Goal: Information Seeking & Learning: Learn about a topic

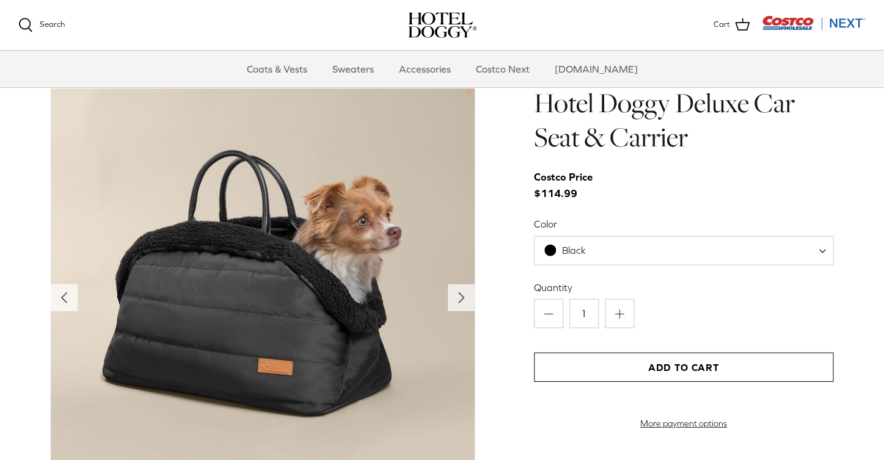
scroll to position [1184, 0]
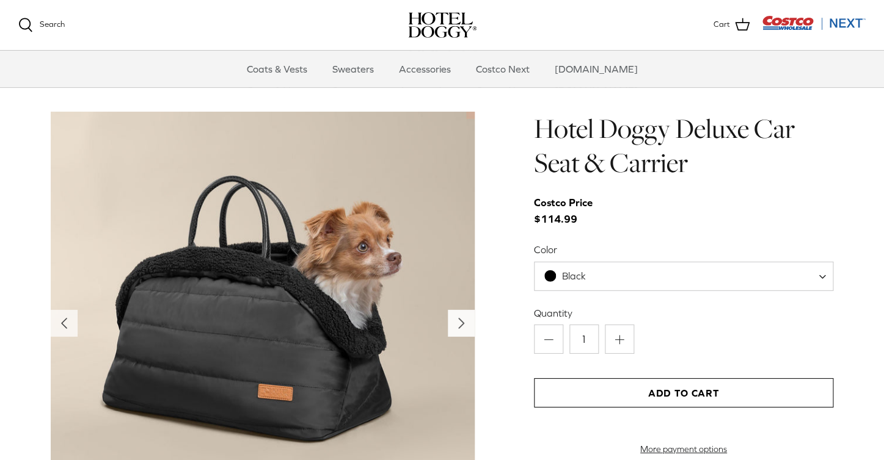
click at [459, 333] on icon "Right" at bounding box center [461, 324] width 20 height 20
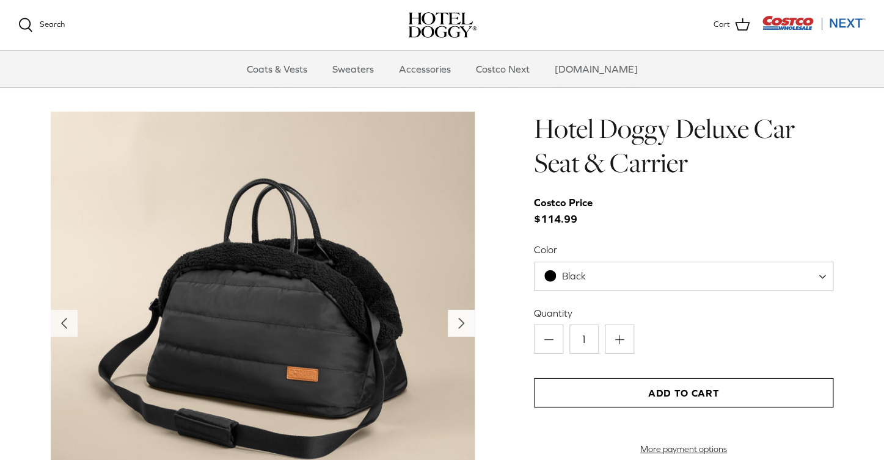
click at [459, 333] on icon "Right" at bounding box center [461, 324] width 20 height 20
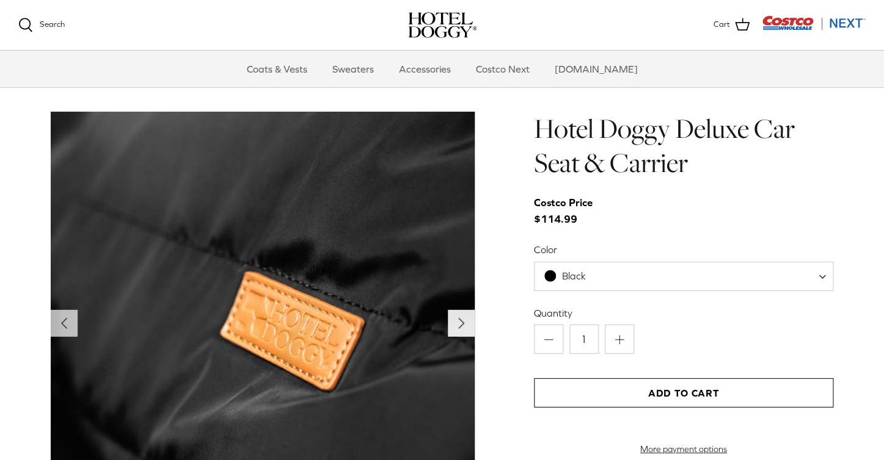
click at [459, 333] on icon "Right" at bounding box center [461, 324] width 20 height 20
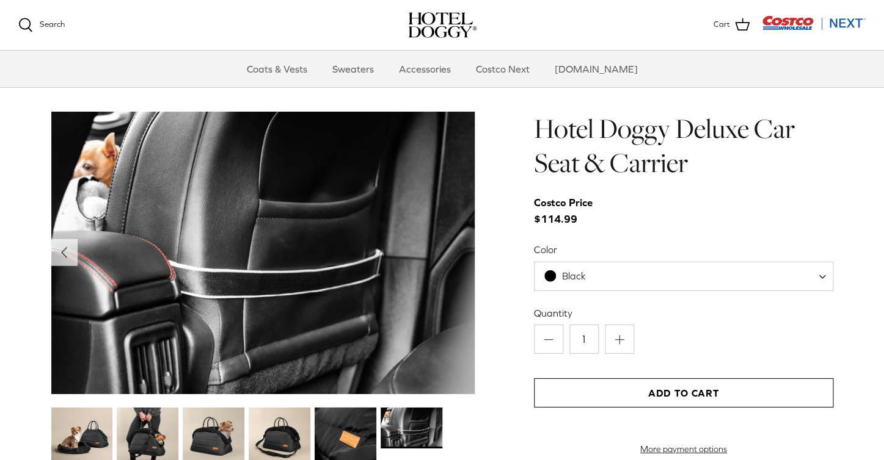
click at [459, 333] on img at bounding box center [263, 253] width 424 height 283
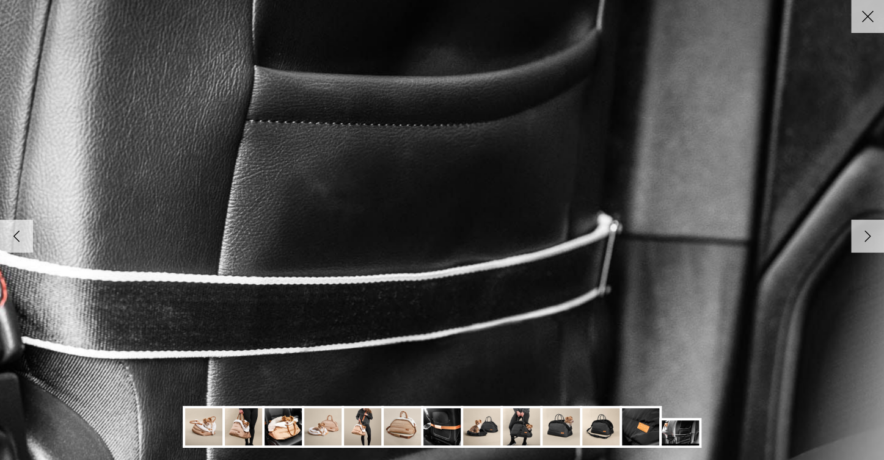
click at [864, 238] on icon "Right" at bounding box center [867, 236] width 21 height 21
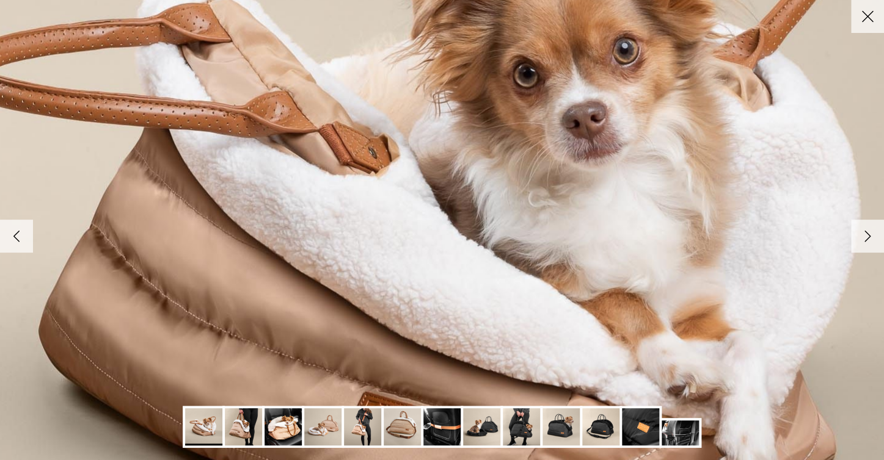
click at [864, 238] on icon "Right" at bounding box center [867, 236] width 21 height 21
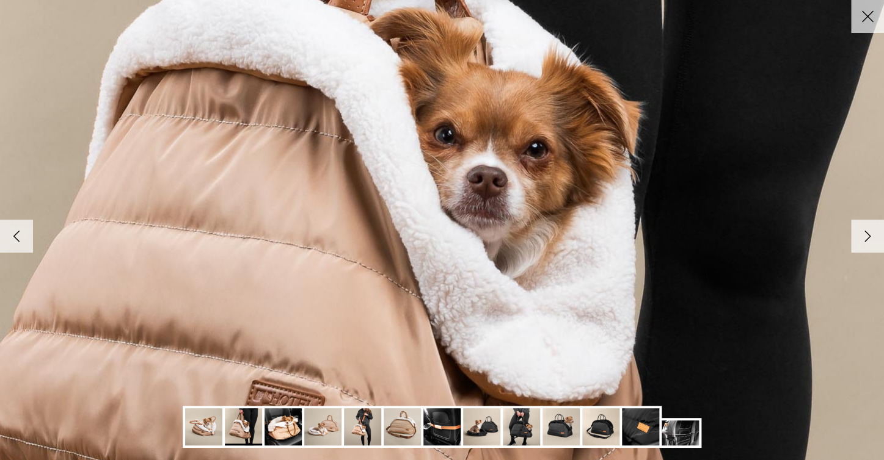
click at [864, 238] on icon "Right" at bounding box center [867, 236] width 21 height 21
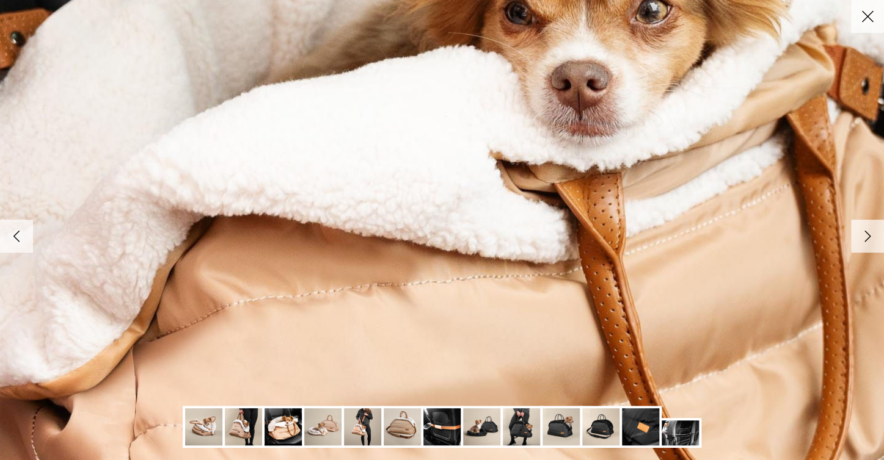
click at [864, 238] on icon "Right" at bounding box center [867, 236] width 21 height 21
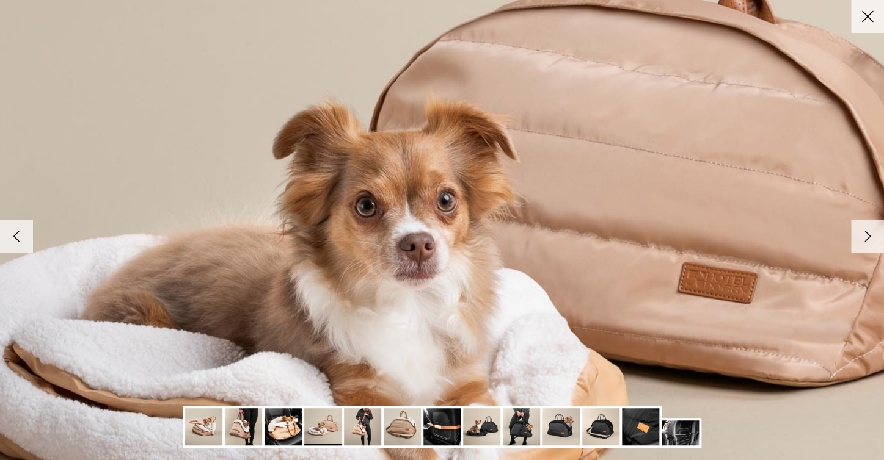
click at [864, 238] on icon "Right" at bounding box center [867, 236] width 21 height 21
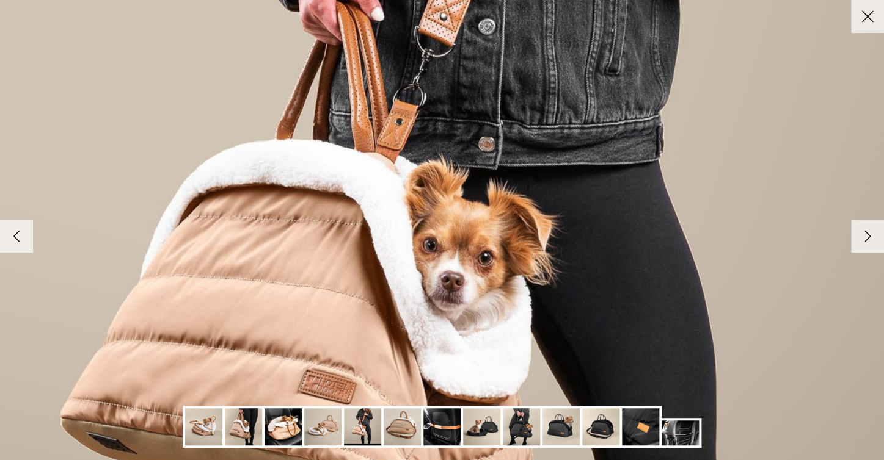
click at [864, 238] on icon "Right" at bounding box center [867, 236] width 21 height 21
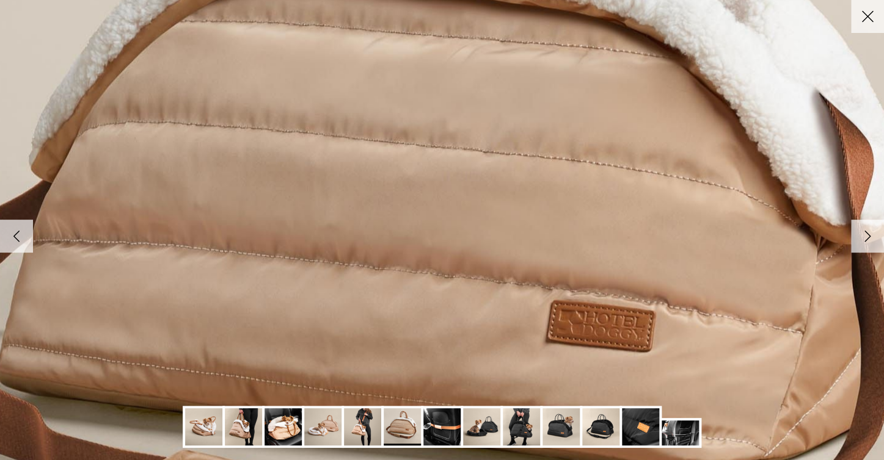
click at [864, 238] on icon "Right" at bounding box center [867, 236] width 21 height 21
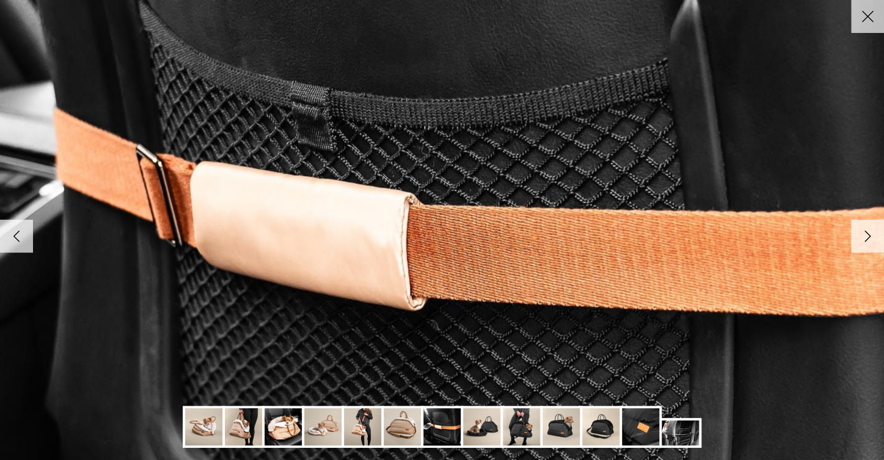
click at [864, 238] on icon "Right" at bounding box center [867, 236] width 21 height 21
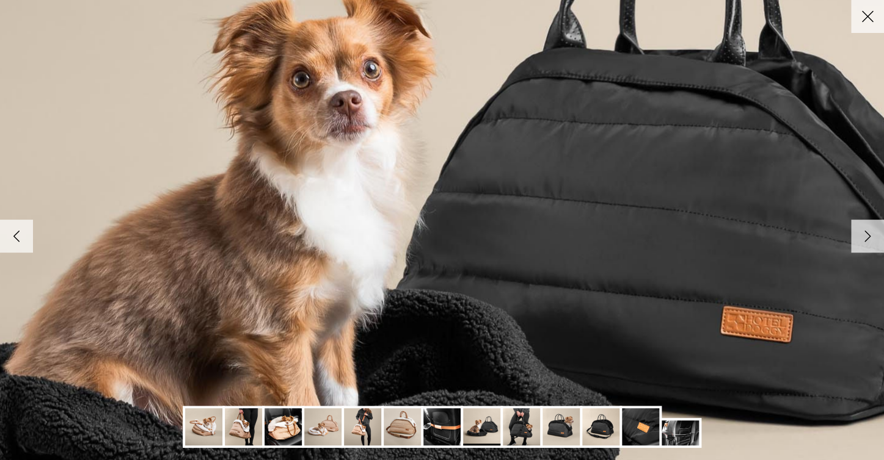
click at [864, 238] on icon "Right" at bounding box center [867, 236] width 21 height 21
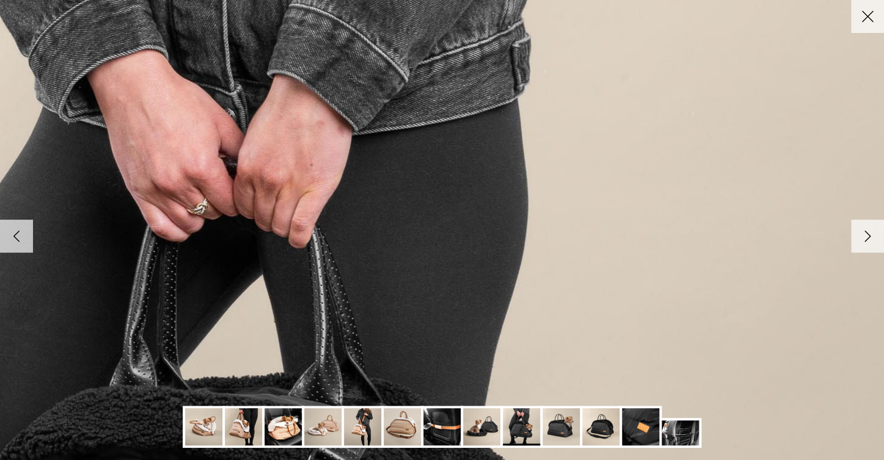
click at [862, 23] on icon "Close" at bounding box center [867, 16] width 21 height 21
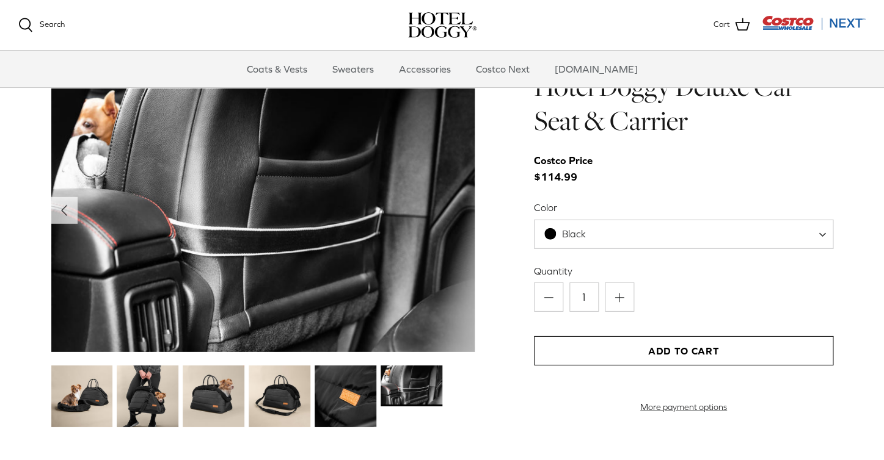
scroll to position [1235, 0]
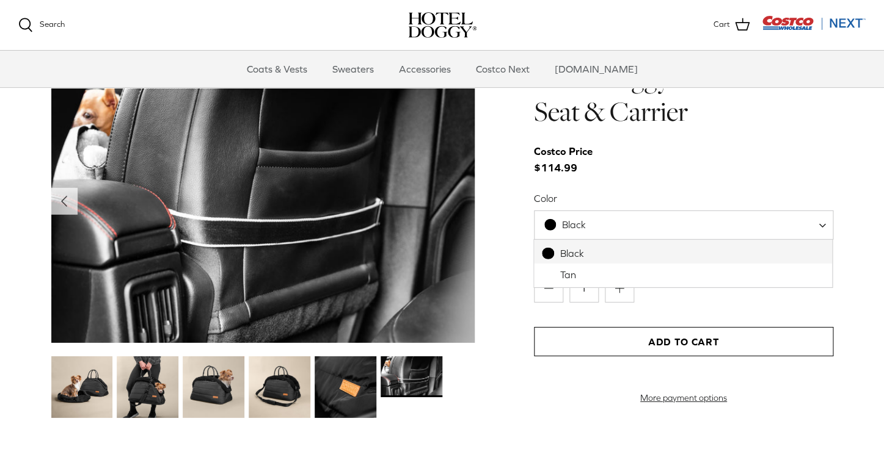
click at [790, 224] on span "Black" at bounding box center [683, 225] width 299 height 29
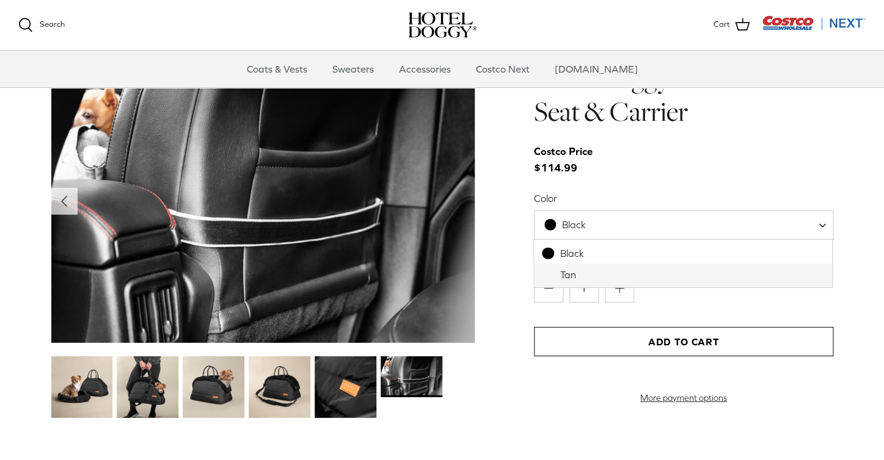
select select "Tan"
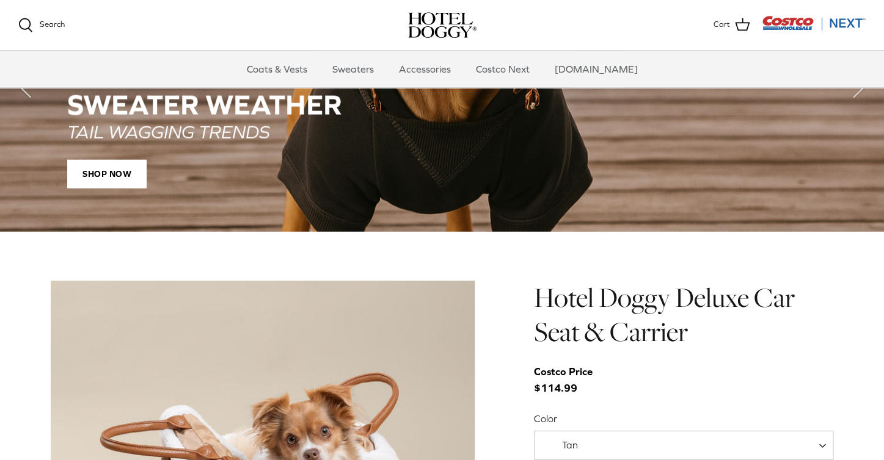
scroll to position [1004, 0]
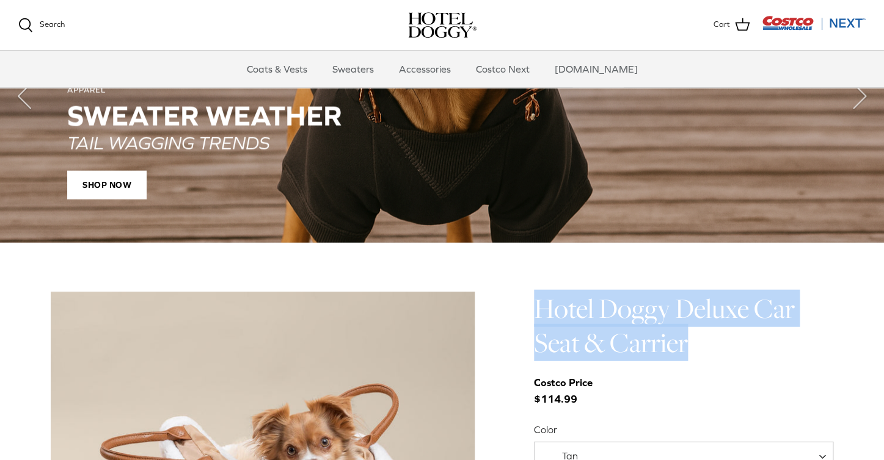
drag, startPoint x: 697, startPoint y: 354, endPoint x: 522, endPoint y: 318, distance: 178.2
copy h1 "Hotel Doggy Deluxe Car Seat & Carrier"
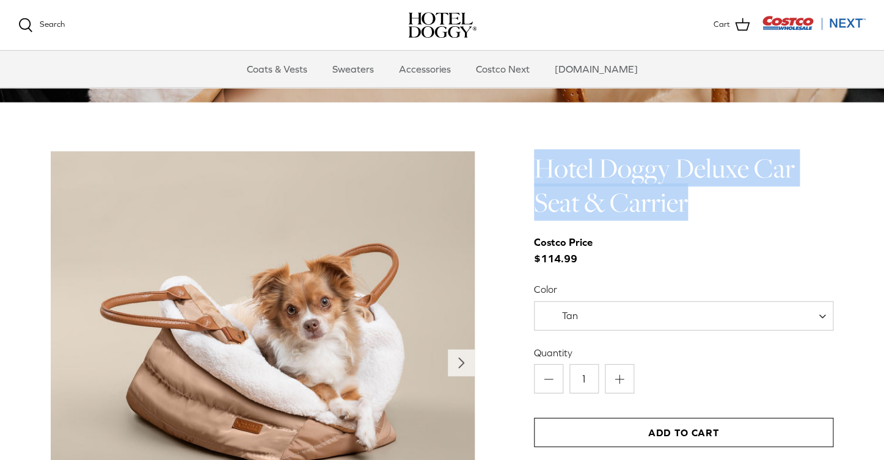
scroll to position [1142, 0]
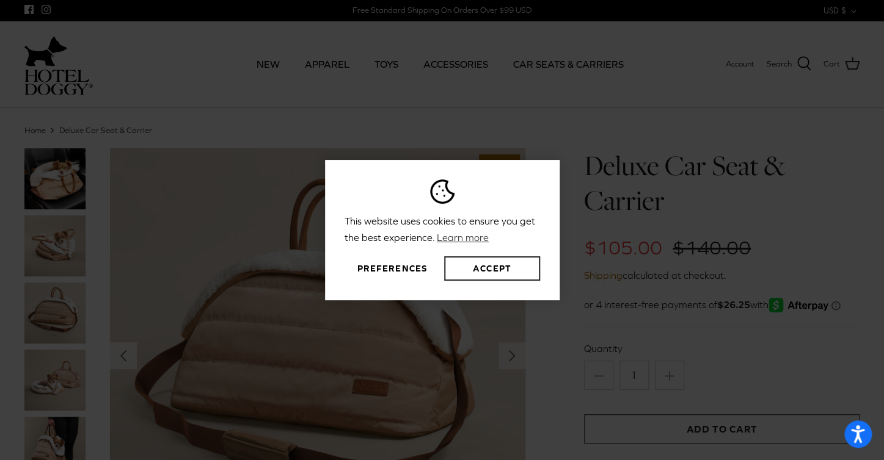
click at [522, 272] on button "Accept" at bounding box center [491, 269] width 95 height 24
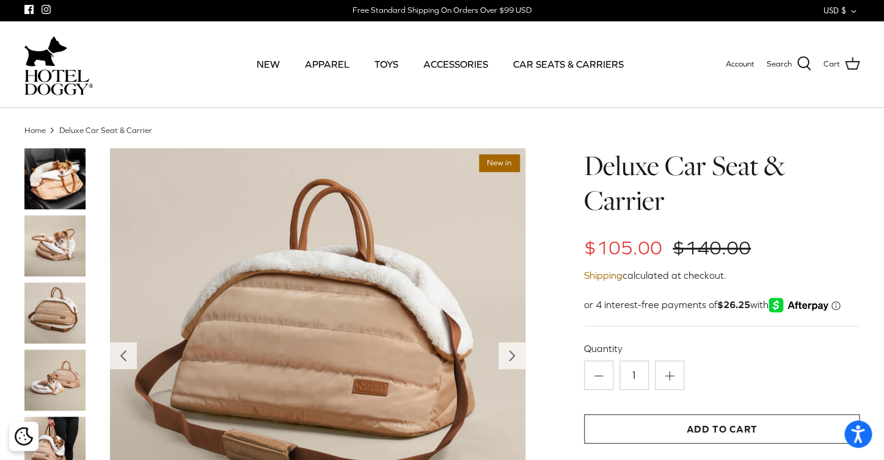
click at [70, 244] on img at bounding box center [54, 246] width 61 height 61
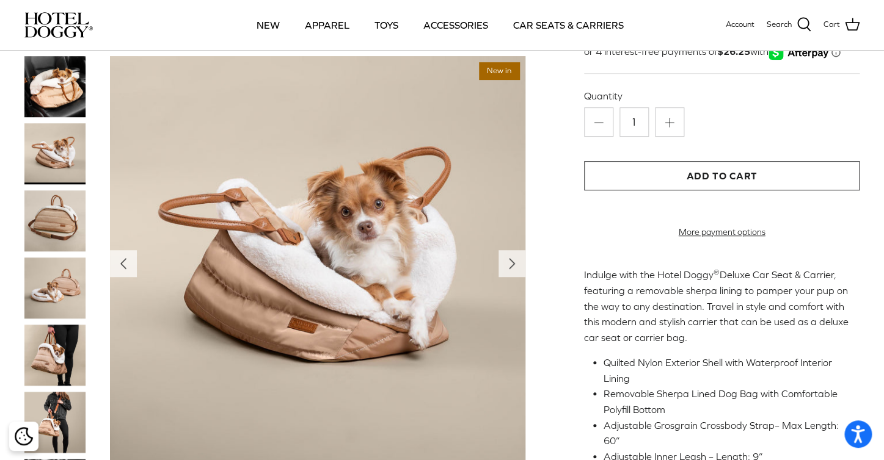
scroll to position [172, 0]
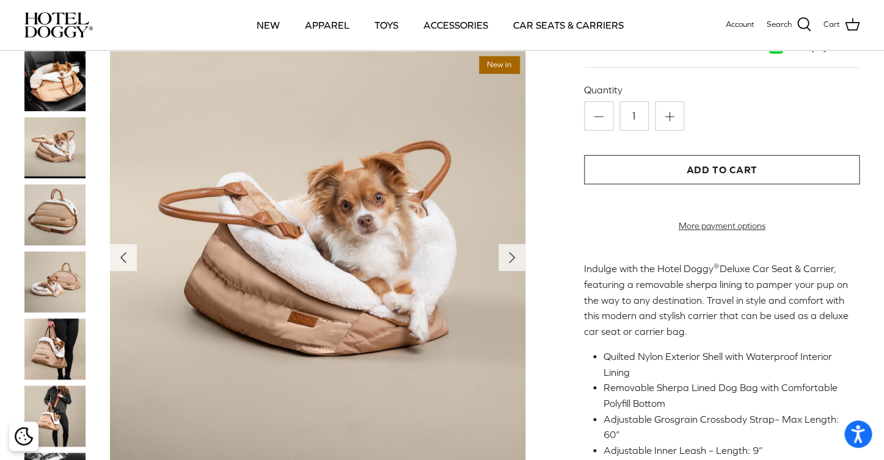
click at [70, 244] on img at bounding box center [54, 214] width 61 height 61
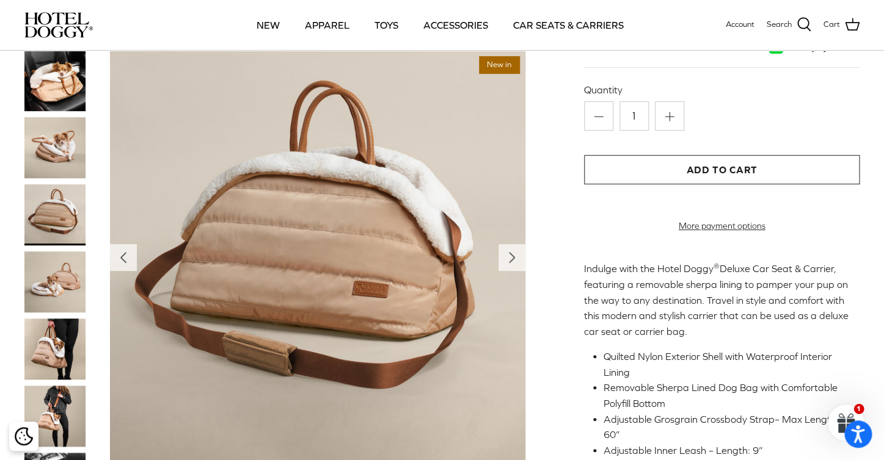
click at [61, 313] on img at bounding box center [54, 282] width 61 height 61
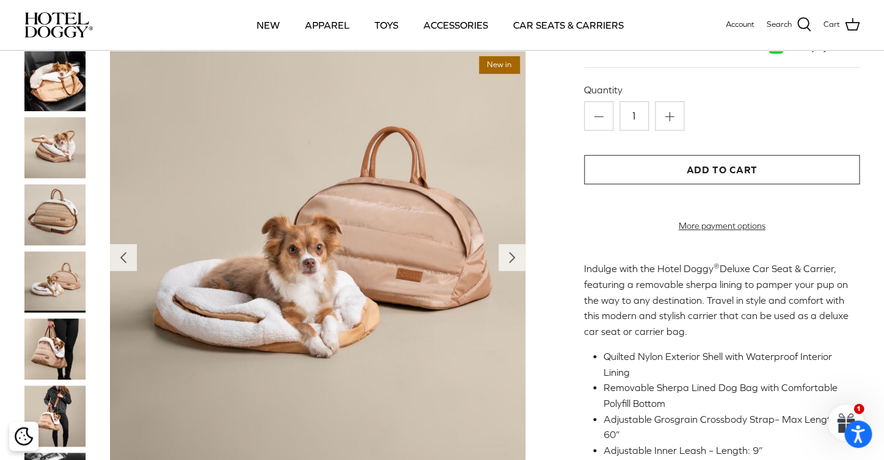
click at [50, 375] on img at bounding box center [54, 349] width 61 height 61
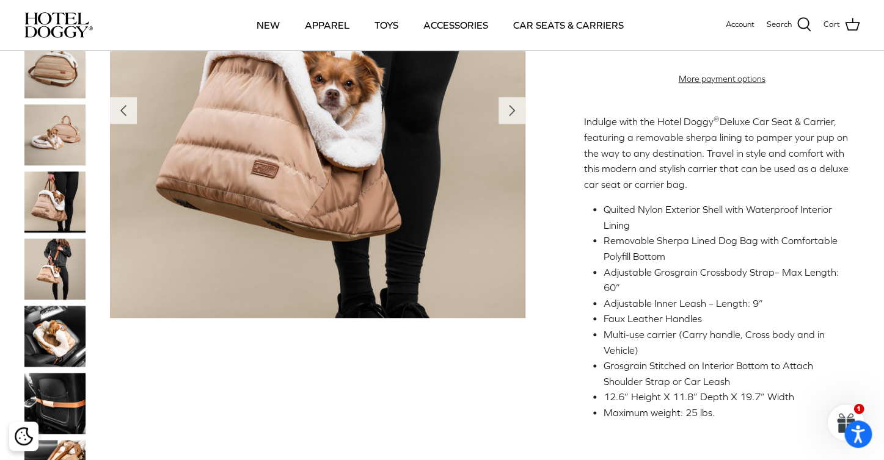
scroll to position [347, 0]
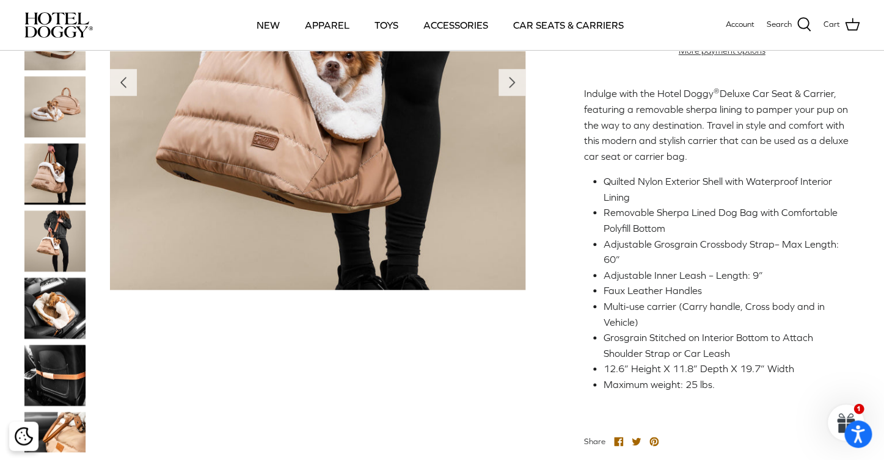
click at [52, 258] on img at bounding box center [54, 241] width 61 height 61
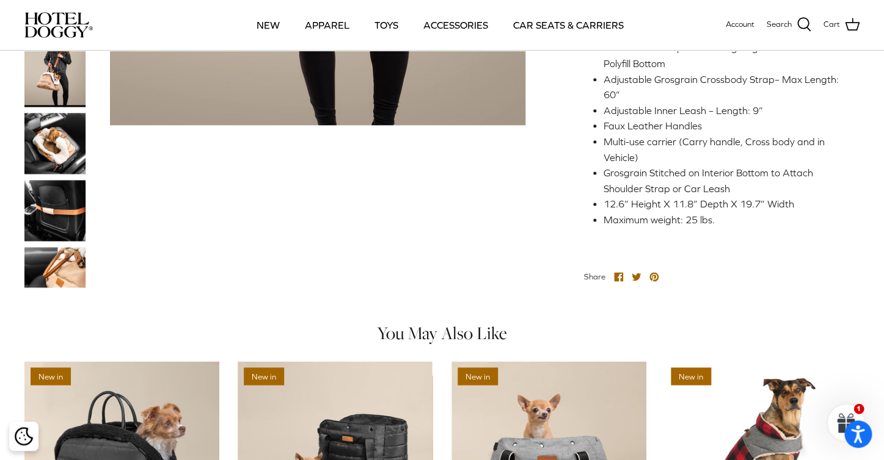
scroll to position [515, 0]
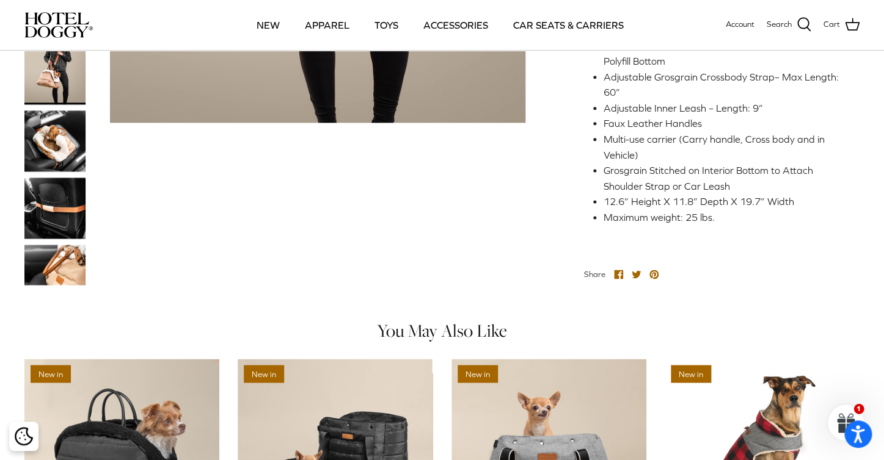
click at [52, 216] on img at bounding box center [54, 208] width 61 height 61
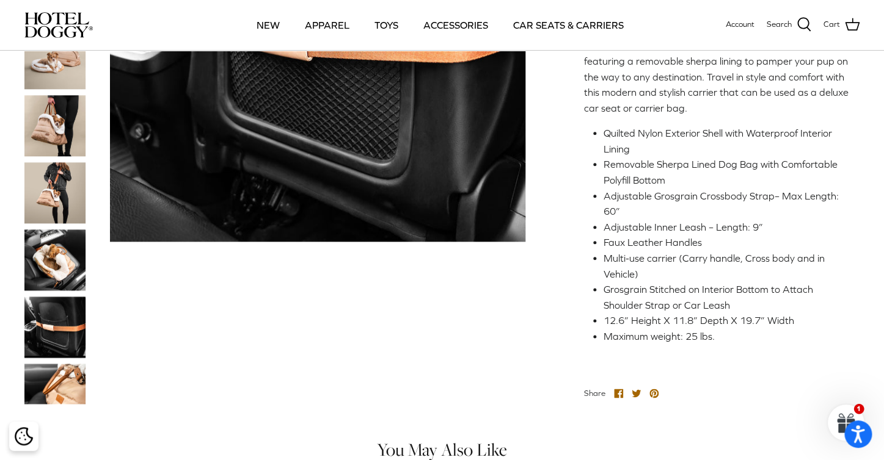
scroll to position [399, 0]
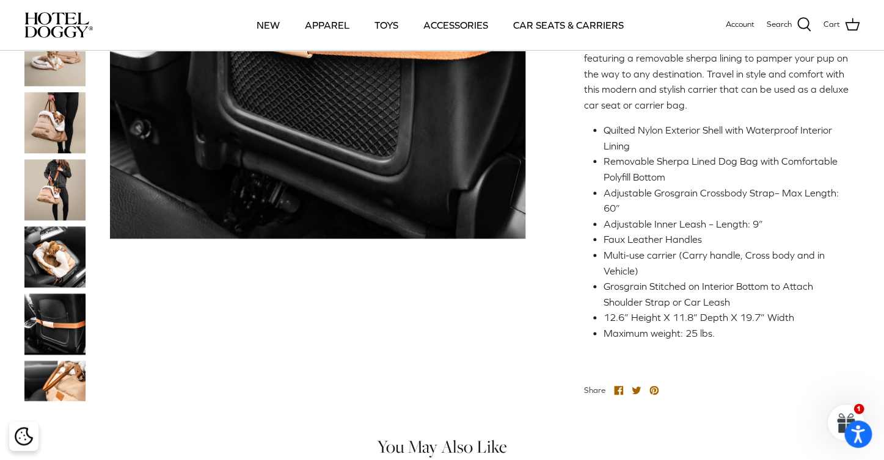
click at [53, 216] on img at bounding box center [54, 189] width 61 height 61
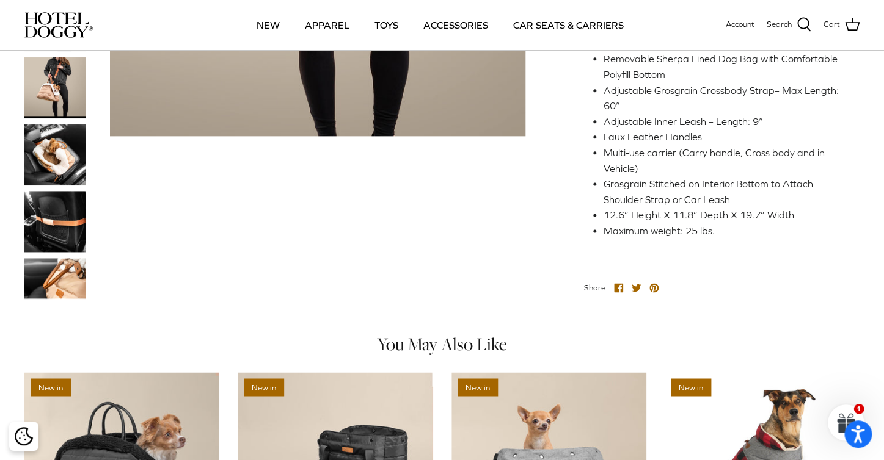
click at [52, 288] on img at bounding box center [54, 278] width 61 height 41
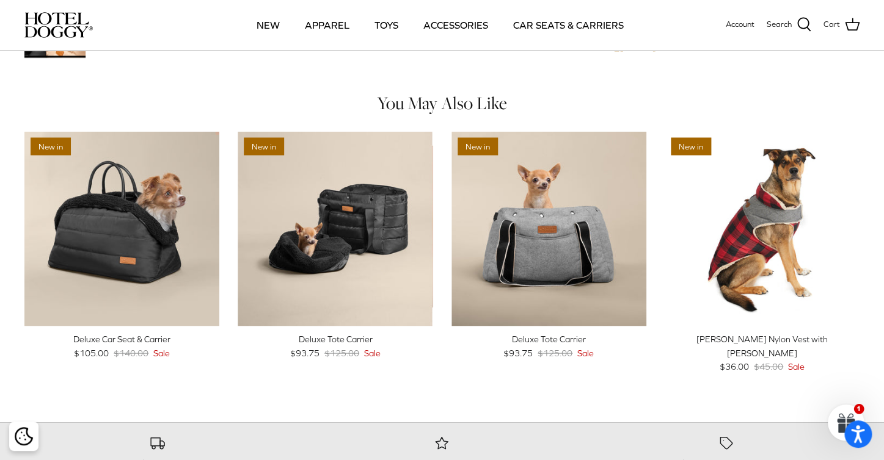
scroll to position [743, 0]
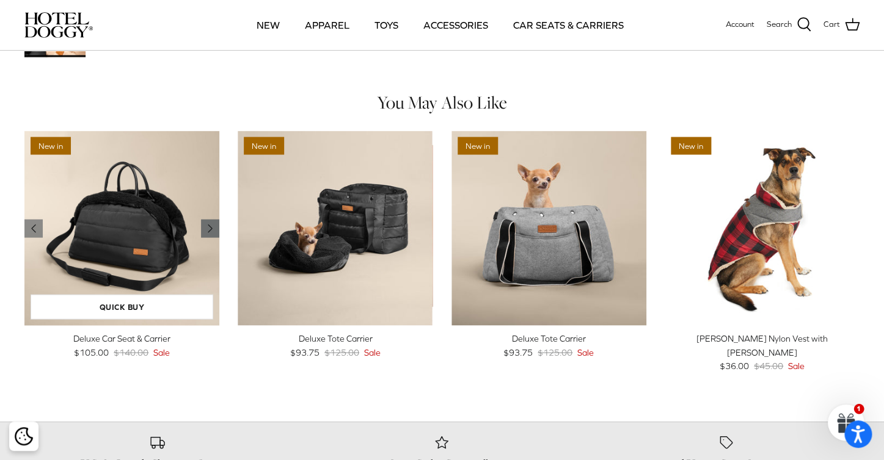
click at [205, 236] on icon "Right" at bounding box center [210, 228] width 15 height 15
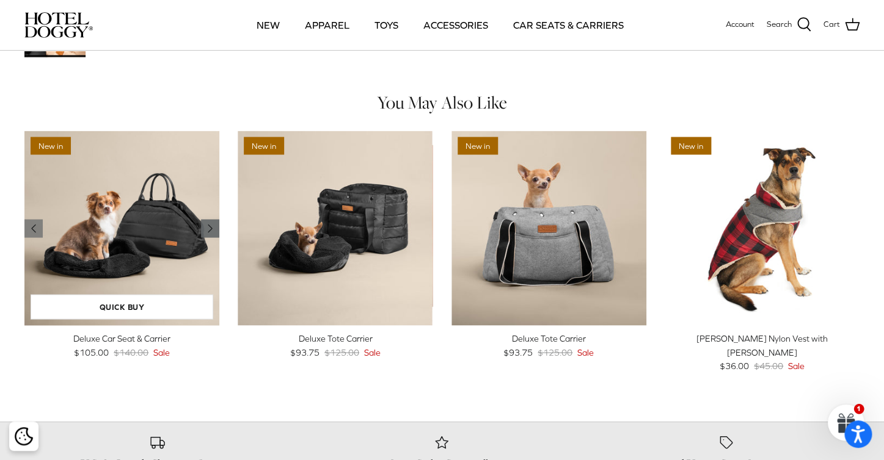
click at [205, 236] on icon "Right" at bounding box center [210, 228] width 15 height 15
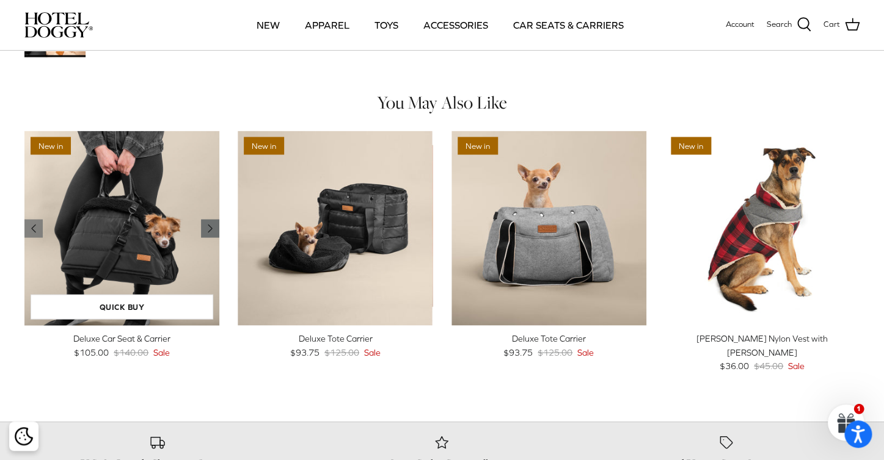
click at [205, 236] on icon "Right" at bounding box center [210, 228] width 15 height 15
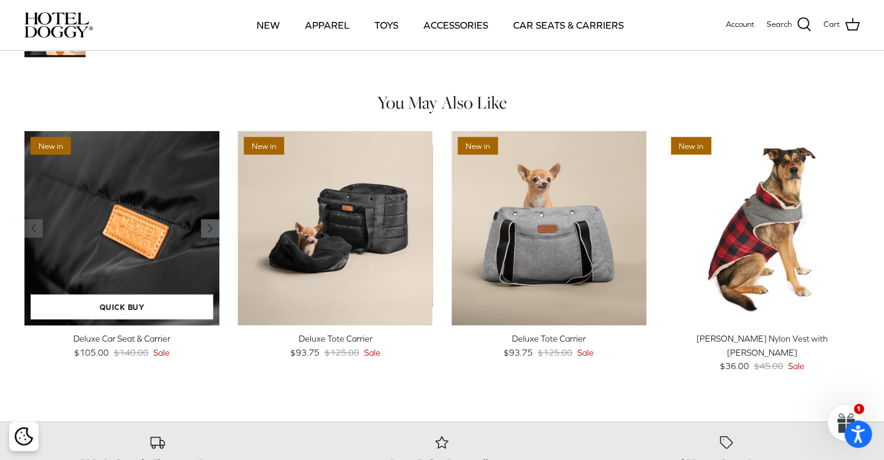
click at [203, 236] on icon "Right" at bounding box center [210, 228] width 15 height 15
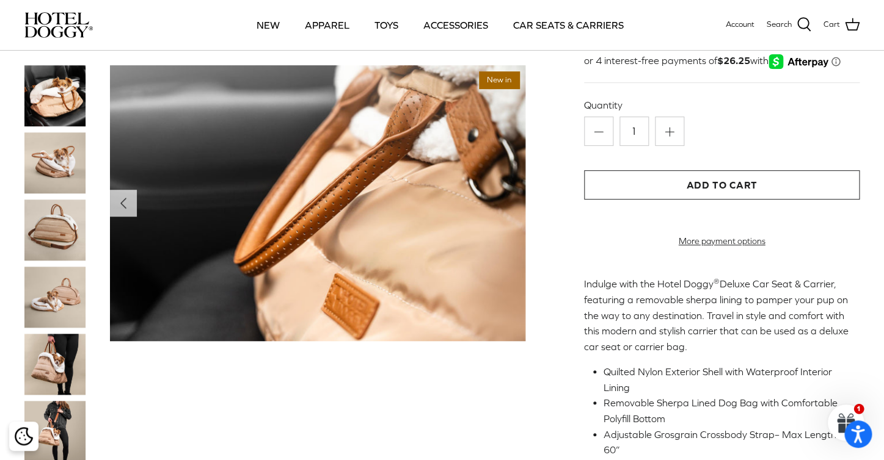
scroll to position [0, 0]
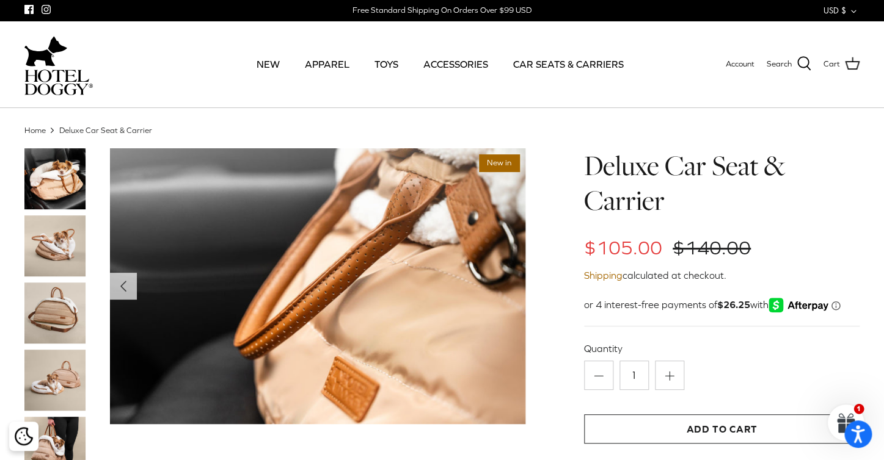
click at [73, 226] on img at bounding box center [54, 246] width 61 height 61
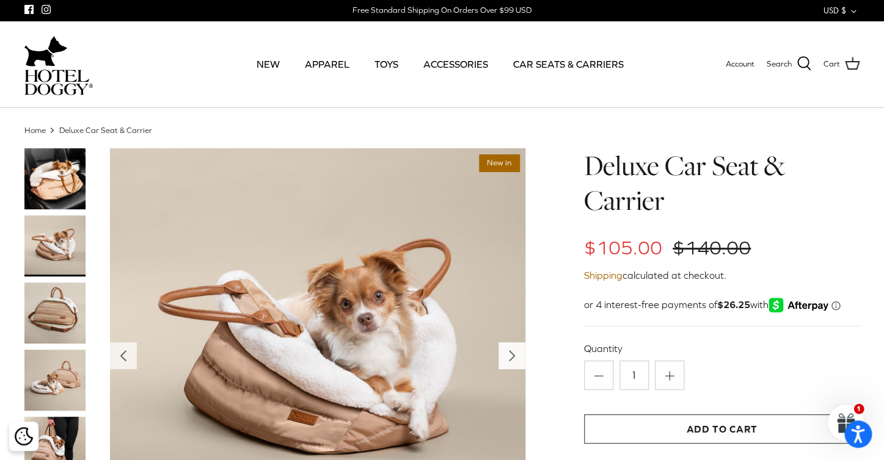
click at [517, 360] on icon "Right" at bounding box center [512, 356] width 20 height 20
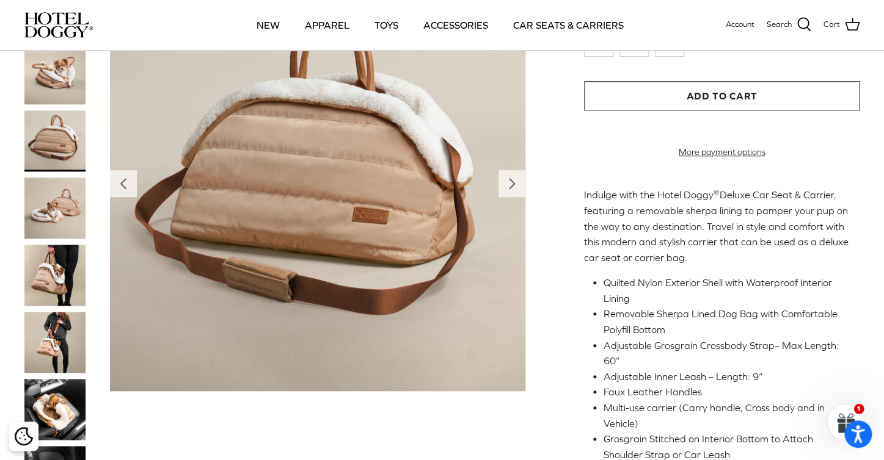
scroll to position [251, 0]
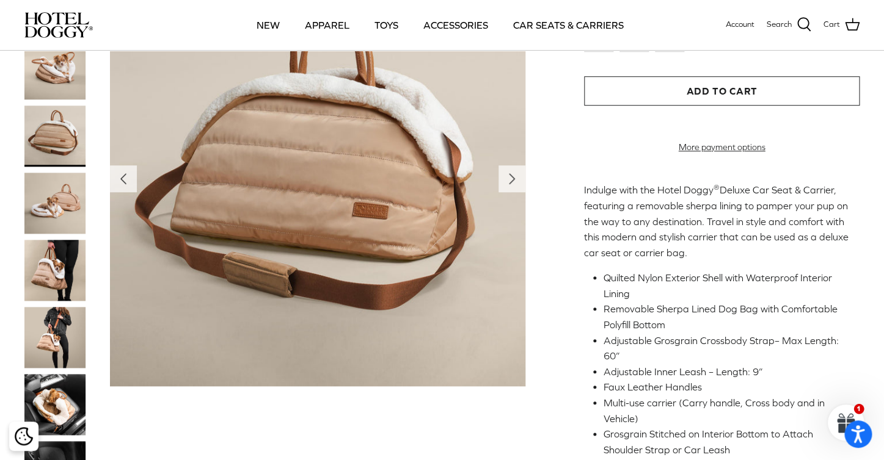
click at [67, 420] on img at bounding box center [54, 404] width 61 height 61
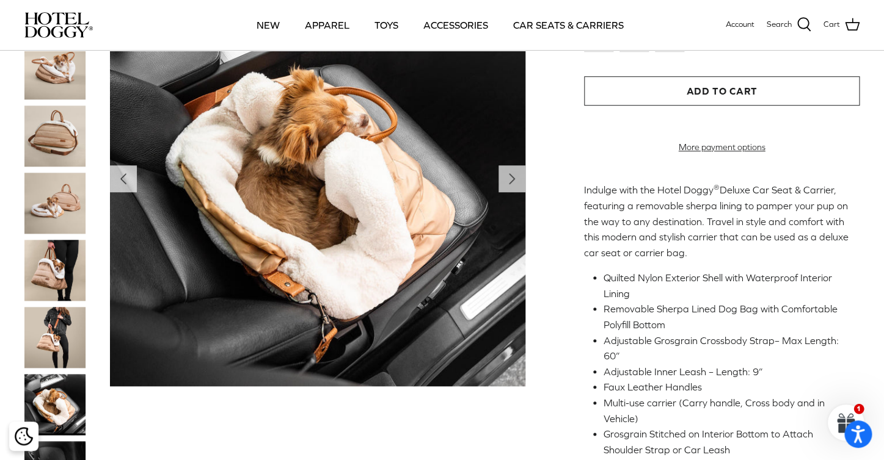
click at [46, 227] on img at bounding box center [54, 203] width 61 height 61
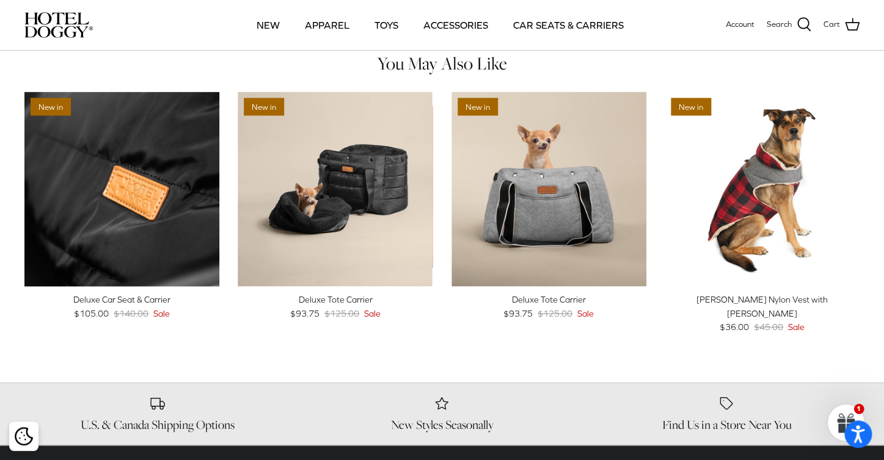
scroll to position [783, 0]
